Goal: Find specific page/section: Find specific page/section

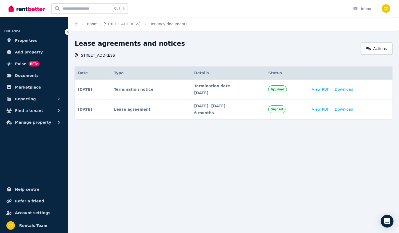
drag, startPoint x: 160, startPoint y: 54, endPoint x: 79, endPoint y: 53, distance: 80.2
click at [79, 53] on span "[STREET_ADDRESS]" at bounding box center [97, 55] width 37 height 5
copy span "[STREET_ADDRESS]"
drag, startPoint x: 347, startPoint y: 0, endPoint x: 242, endPoint y: 52, distance: 116.9
click at [242, 52] on div "Lease agreements and notices [STREET_ADDRESS]" at bounding box center [216, 48] width 283 height 19
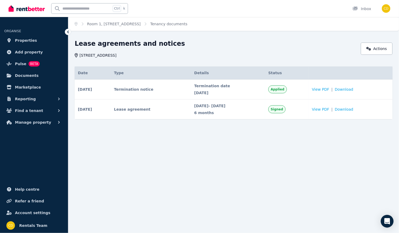
click at [76, 25] on icon "Breadcrumb" at bounding box center [76, 24] width 3 height 4
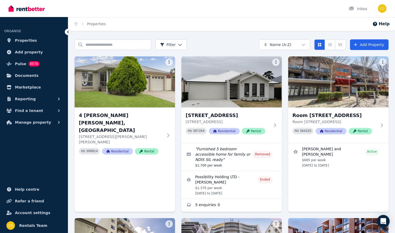
click at [181, 45] on html "Open main menu Inbox Open user menu ORGANISE Properties Add property Pulse BETA…" at bounding box center [197, 116] width 395 height 233
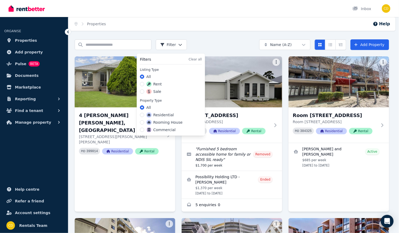
click at [298, 47] on html "Open main menu Inbox Open user menu ORGANISE Properties Add property Pulse BETA…" at bounding box center [199, 116] width 399 height 233
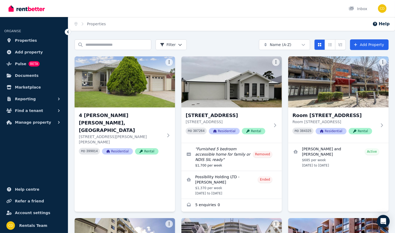
click at [298, 48] on html "Open main menu Inbox Open user menu ORGANISE Properties Add property Pulse BETA…" at bounding box center [197, 116] width 395 height 233
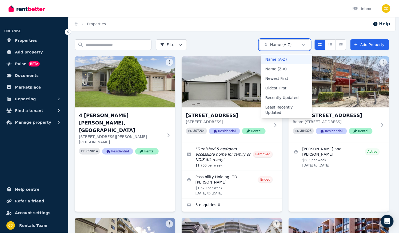
click at [395, 57] on html "Open main menu Inbox Open user menu ORGANISE Properties Add property Pulse BETA…" at bounding box center [199, 116] width 399 height 233
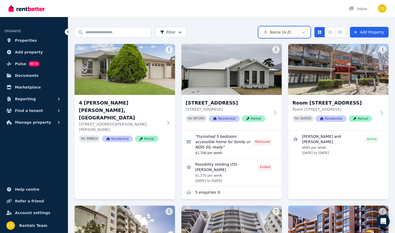
scroll to position [12, 0]
